Goal: Use online tool/utility: Utilize a website feature to perform a specific function

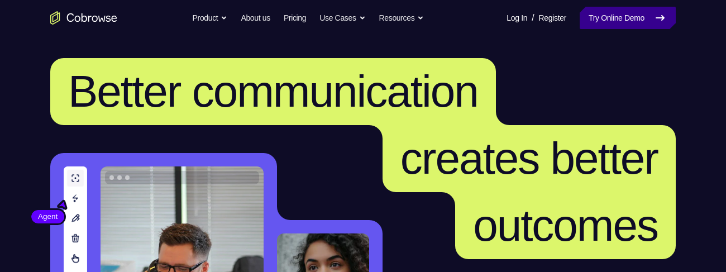
click at [607, 16] on link "Try Online Demo" at bounding box center [628, 18] width 96 height 22
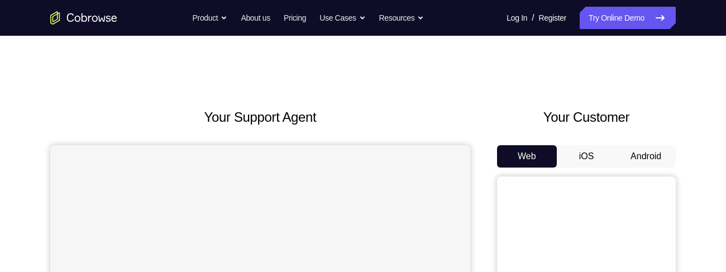
click at [647, 151] on button "Android" at bounding box center [646, 156] width 60 height 22
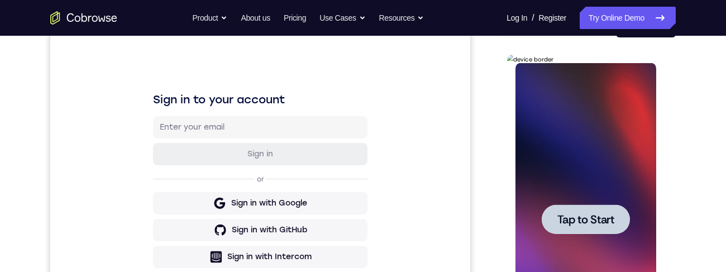
click at [593, 225] on span "Tap to Start" at bounding box center [585, 219] width 57 height 11
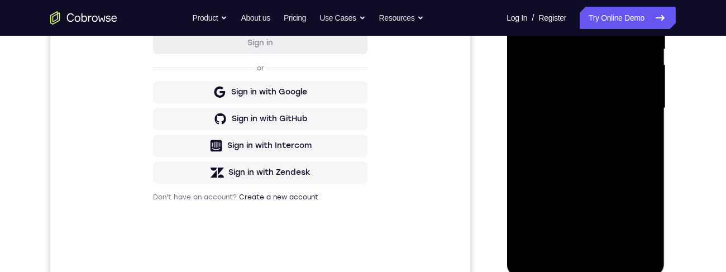
scroll to position [318, 0]
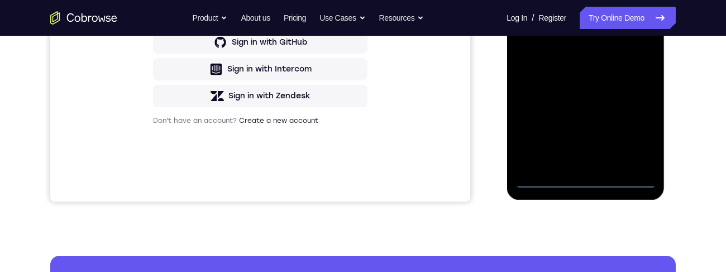
click at [585, 176] on div at bounding box center [585, 31] width 141 height 313
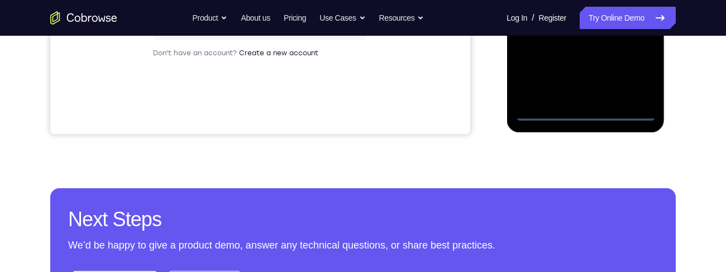
scroll to position [356, 0]
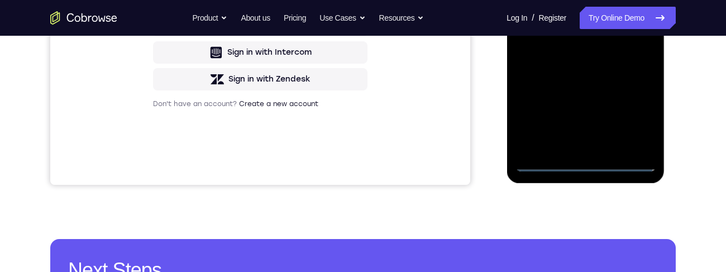
click at [635, 108] on div at bounding box center [585, 15] width 141 height 313
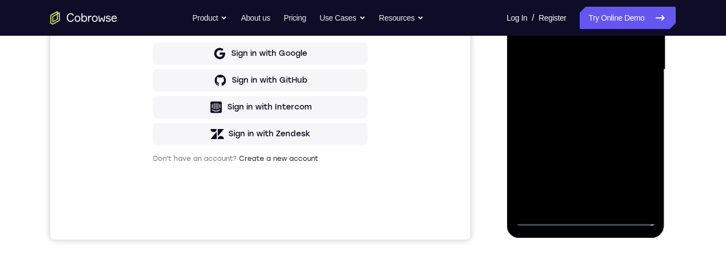
scroll to position [279, 0]
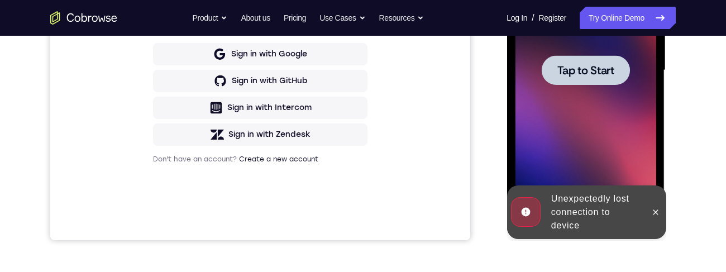
click at [588, 75] on span "Tap to Start" at bounding box center [585, 70] width 57 height 11
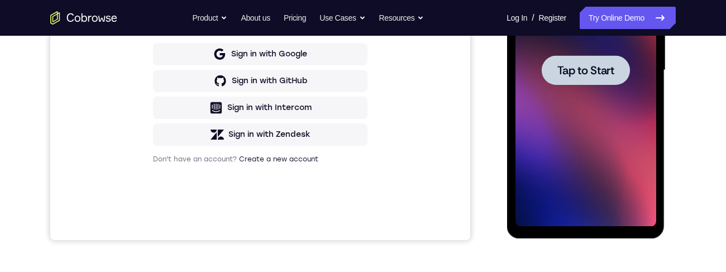
click at [597, 66] on span "Tap to Start" at bounding box center [585, 70] width 57 height 11
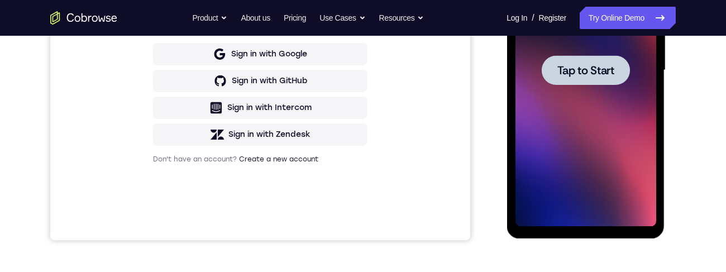
click at [597, 66] on span "Tap to Start" at bounding box center [585, 70] width 57 height 11
click at [582, 79] on div at bounding box center [585, 70] width 88 height 30
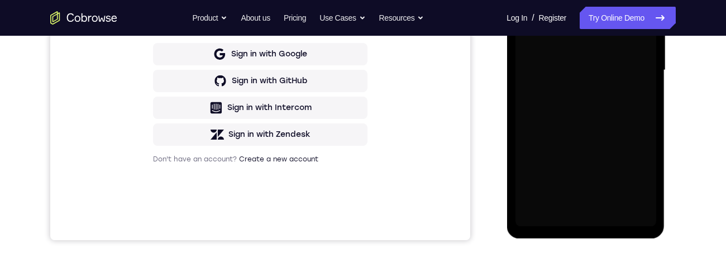
click at [587, 68] on div at bounding box center [585, 70] width 141 height 313
